Goal: Navigation & Orientation: Go to known website

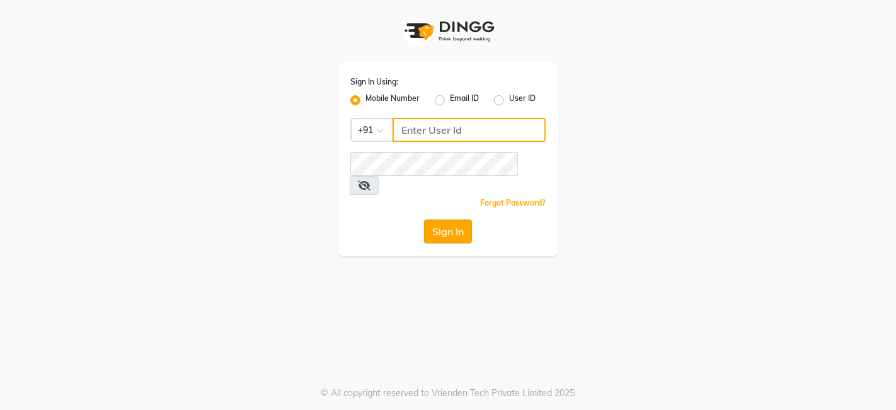
type input "9810445777"
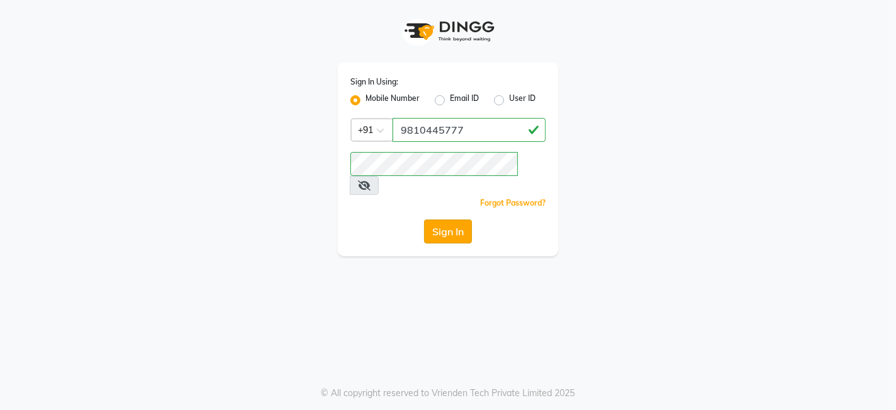
click at [437, 221] on button "Sign In" at bounding box center [448, 231] width 48 height 24
